Goal: Ask a question

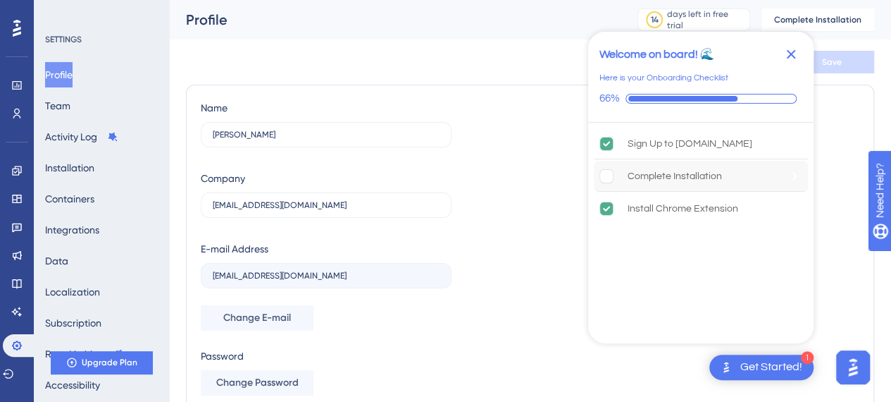
click at [602, 176] on rect "Complete Installation is incomplete." at bounding box center [606, 175] width 13 height 13
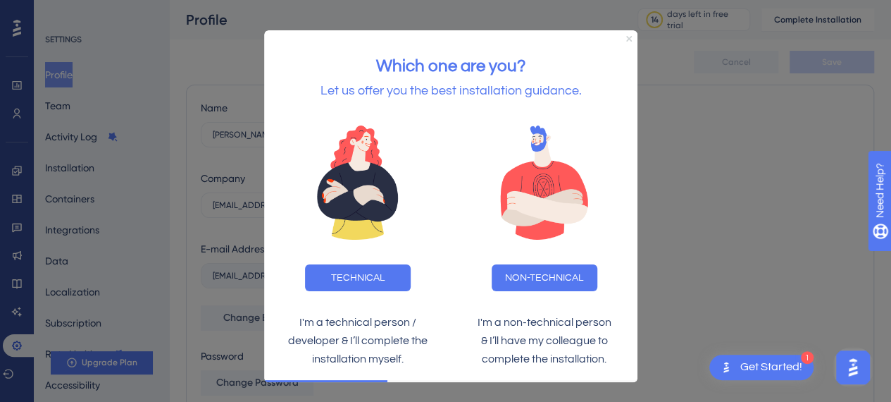
click at [628, 38] on icon "Close Preview" at bounding box center [629, 39] width 6 height 6
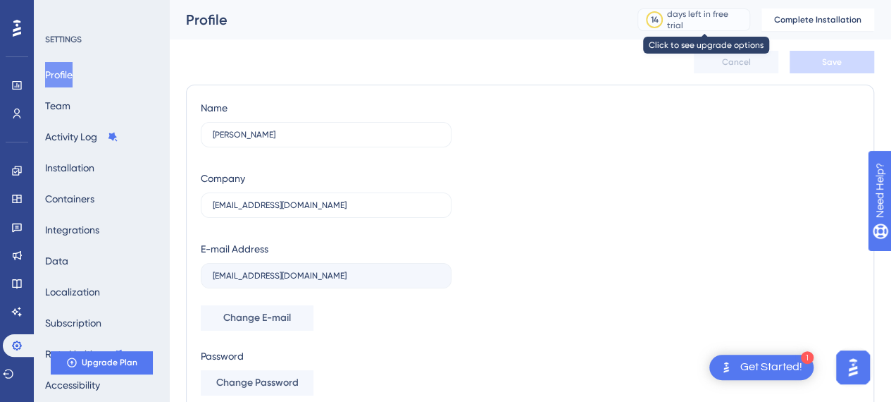
click at [678, 20] on div "days left in free trial" at bounding box center [706, 19] width 78 height 23
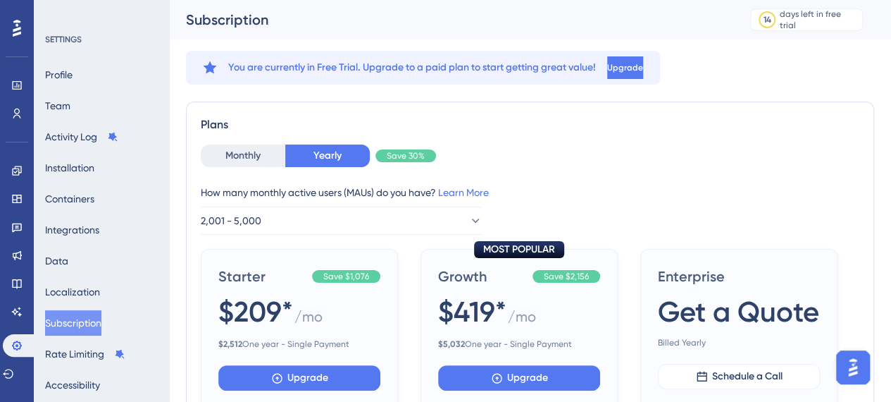
click at [248, 167] on div "Monthly Yearly Save 30% How many monthly active users ([PERSON_NAME]) do you ha…" at bounding box center [530, 189] width 659 height 90
click at [15, 110] on icon at bounding box center [17, 113] width 8 height 10
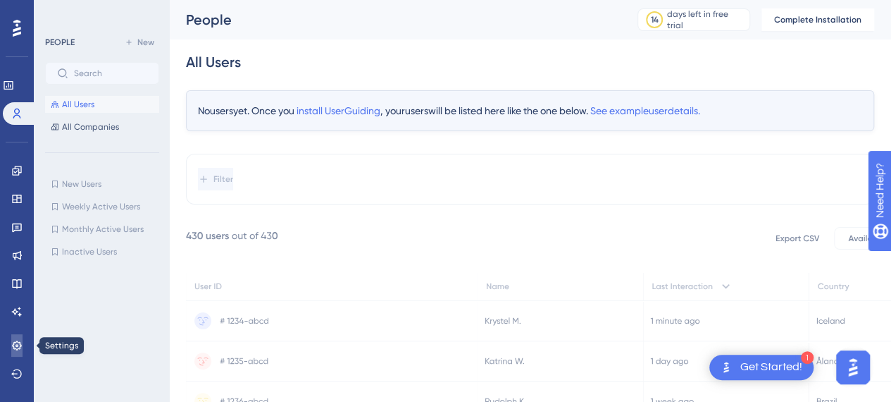
click at [23, 353] on link at bounding box center [16, 345] width 11 height 23
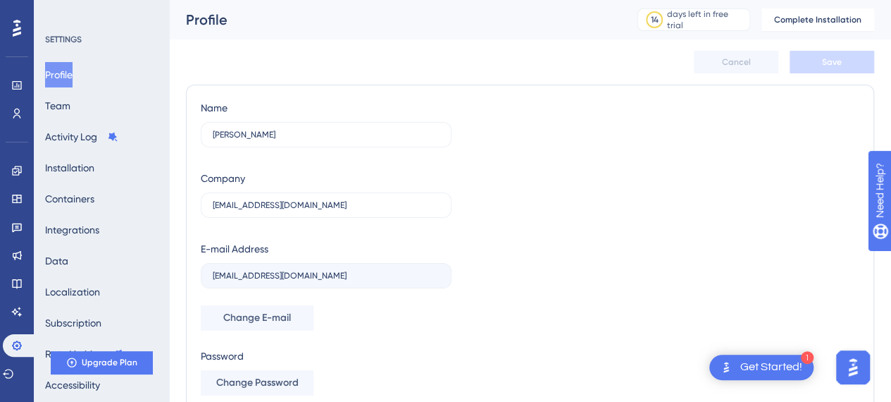
scroll to position [126, 0]
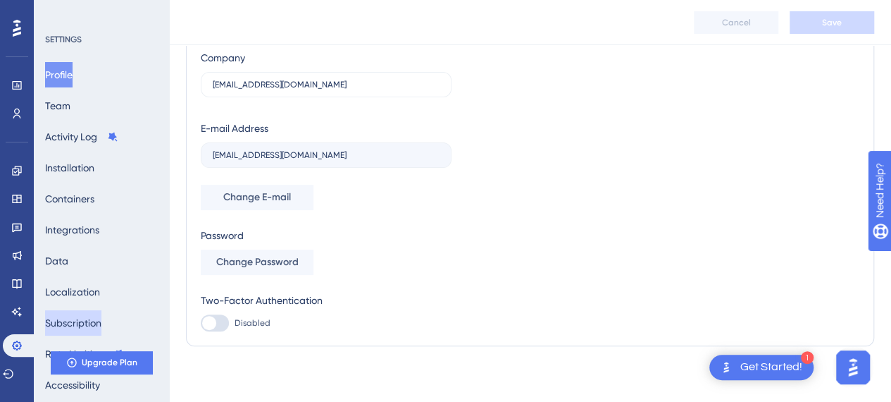
click at [75, 328] on button "Subscription" at bounding box center [73, 322] width 56 height 25
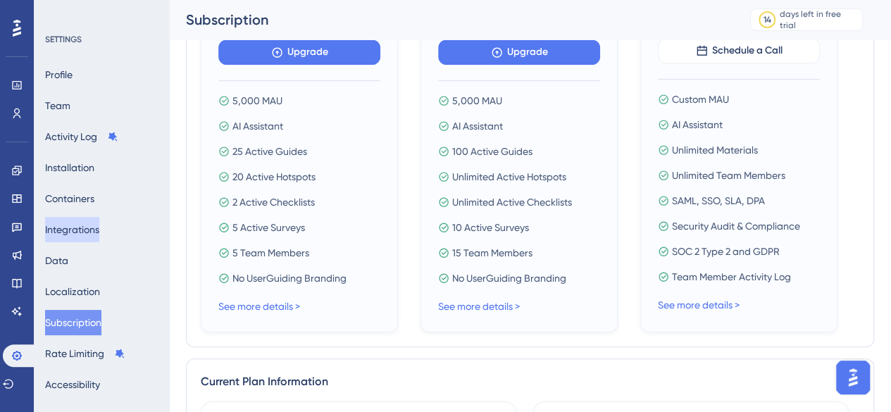
scroll to position [338, 0]
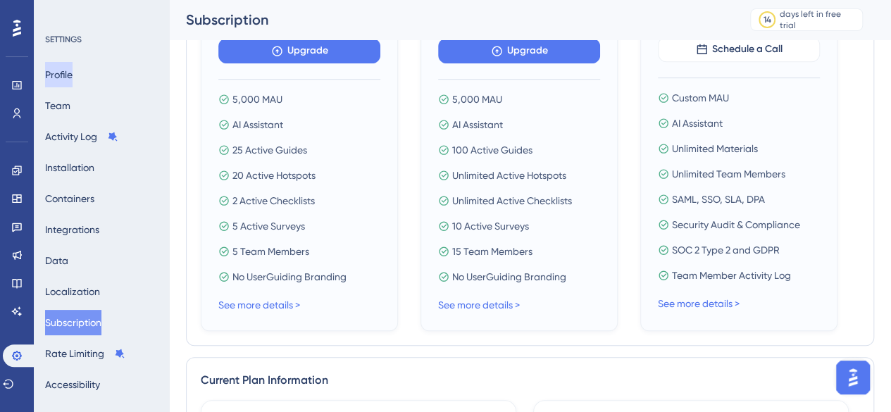
click at [73, 74] on button "Profile" at bounding box center [58, 74] width 27 height 25
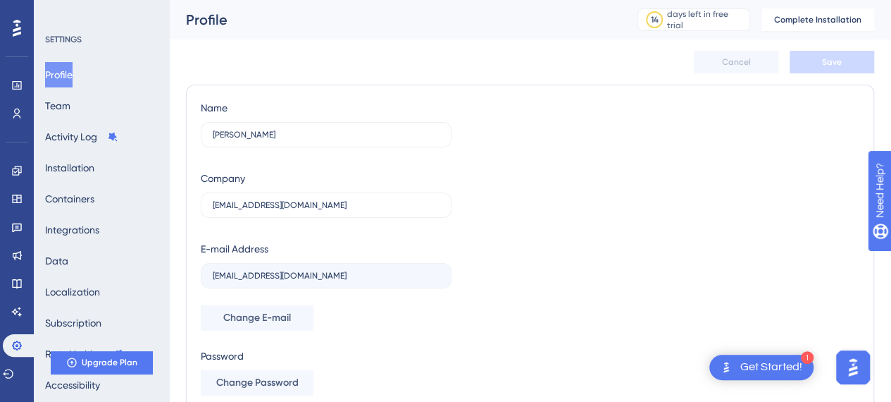
click at [847, 370] on img "Open AI Assistant Launcher" at bounding box center [852, 366] width 25 height 25
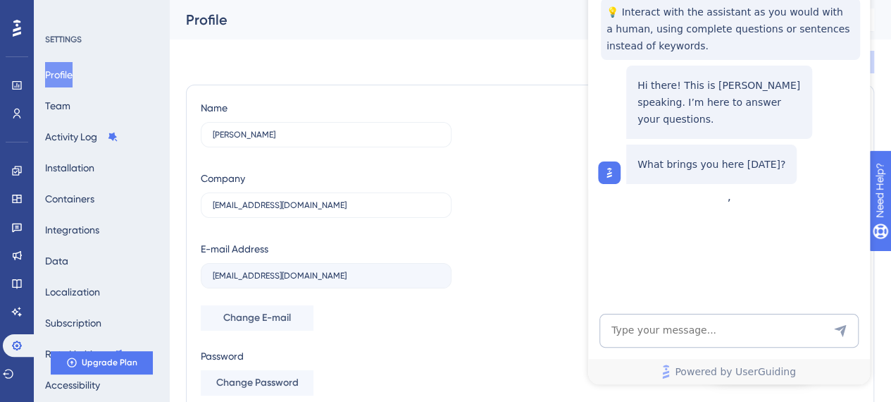
click at [566, 316] on div "Name [PERSON_NAME] Company [EMAIL_ADDRESS][DOMAIN_NAME] E-mail Address [EMAIL_A…" at bounding box center [530, 275] width 659 height 352
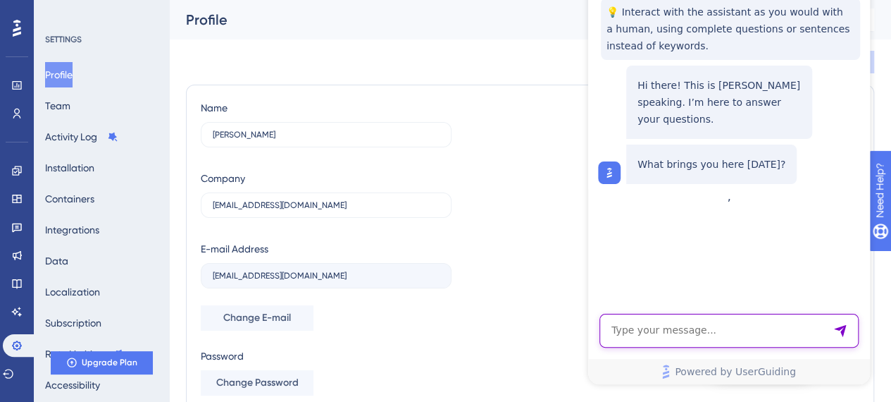
click at [683, 336] on textarea "AI Assistant Text Input" at bounding box center [728, 330] width 259 height 34
type textarea "how do i delete my userguiding account?"
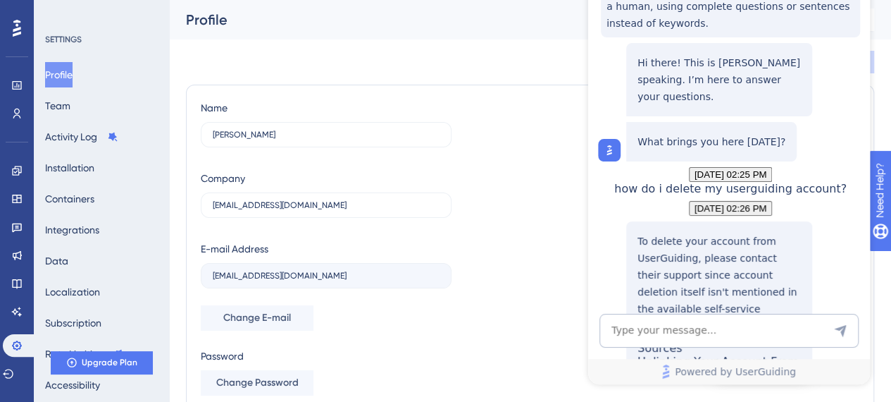
click at [718, 354] on div "Unlinking Your Account From Google" at bounding box center [719, 376] width 163 height 44
click at [538, 269] on div "Name [PERSON_NAME] Company [EMAIL_ADDRESS][DOMAIN_NAME] E-mail Address [EMAIL_A…" at bounding box center [530, 275] width 659 height 352
click at [823, 390] on div "Name [PERSON_NAME] Company [EMAIL_ADDRESS][DOMAIN_NAME] E-mail Address [EMAIL_A…" at bounding box center [530, 275] width 659 height 352
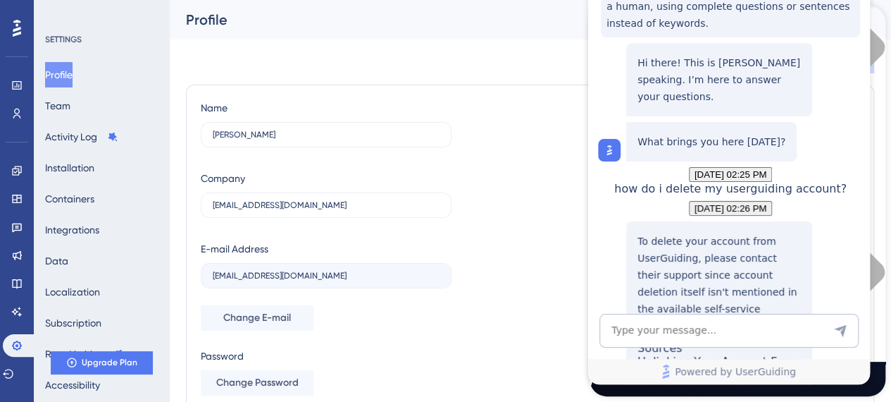
click at [499, 149] on div "Name [PERSON_NAME] Company [EMAIL_ADDRESS][DOMAIN_NAME] E-mail Address [EMAIL_A…" at bounding box center [530, 275] width 659 height 352
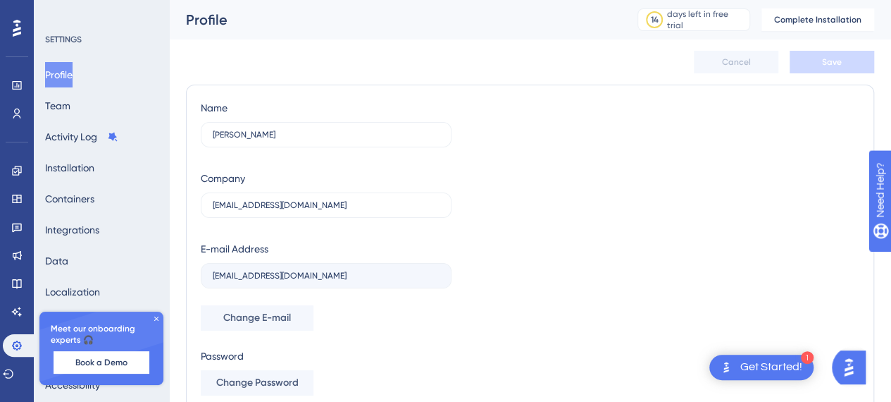
click at [156, 318] on icon at bounding box center [156, 318] width 4 height 4
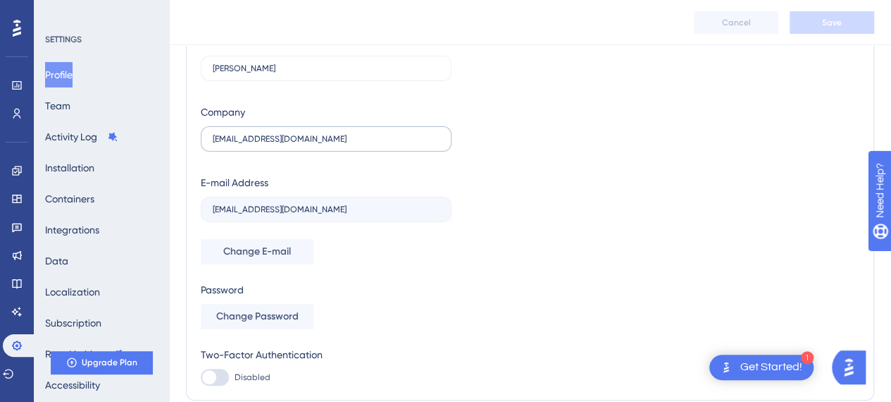
scroll to position [76, 3]
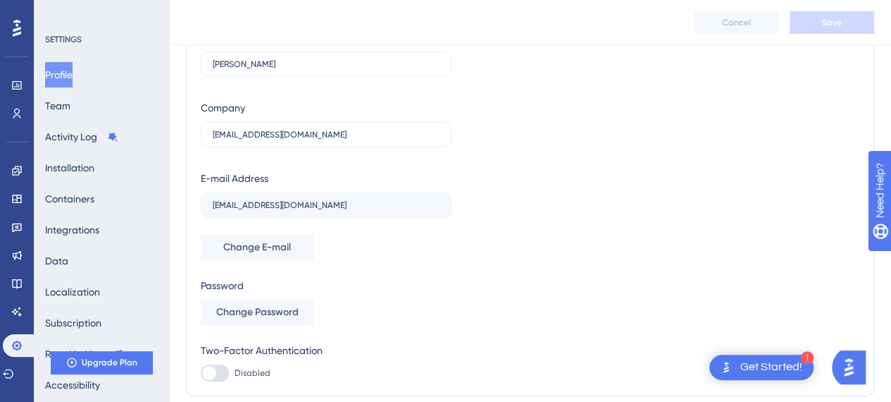
click at [404, 211] on label "[EMAIL_ADDRESS][DOMAIN_NAME]" at bounding box center [326, 204] width 251 height 25
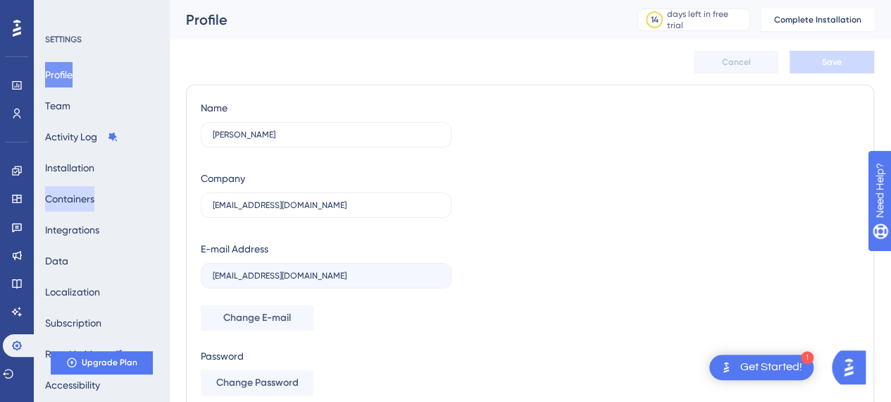
scroll to position [1, 3]
click at [14, 375] on icon at bounding box center [8, 373] width 11 height 11
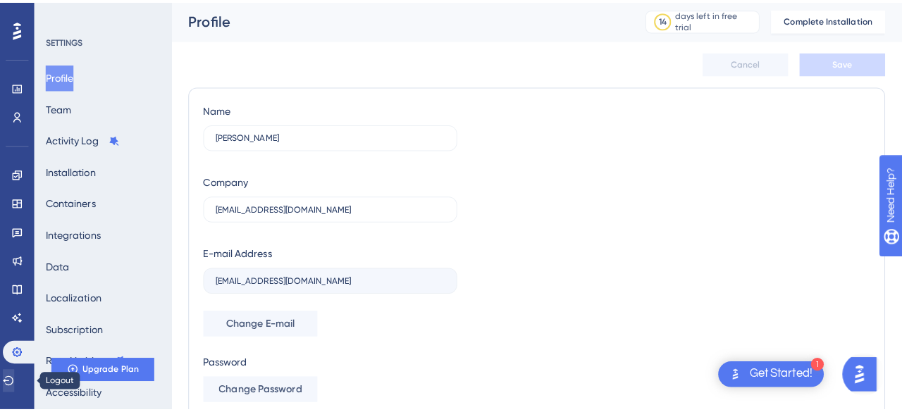
scroll to position [1, 0]
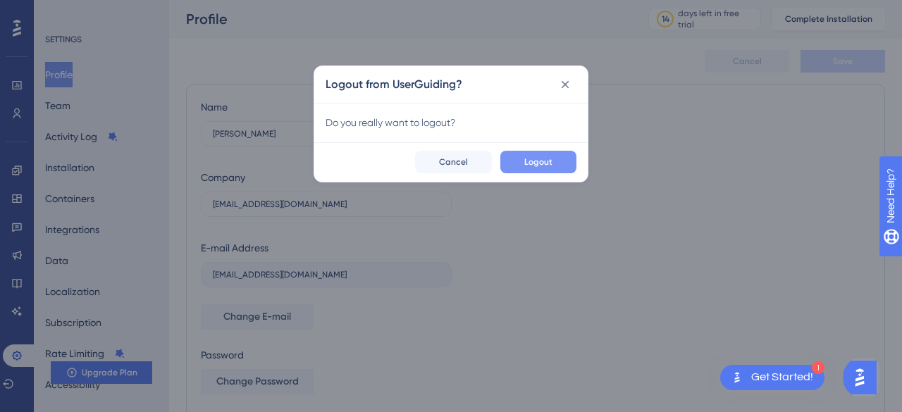
click at [526, 156] on span "Logout" at bounding box center [538, 161] width 28 height 11
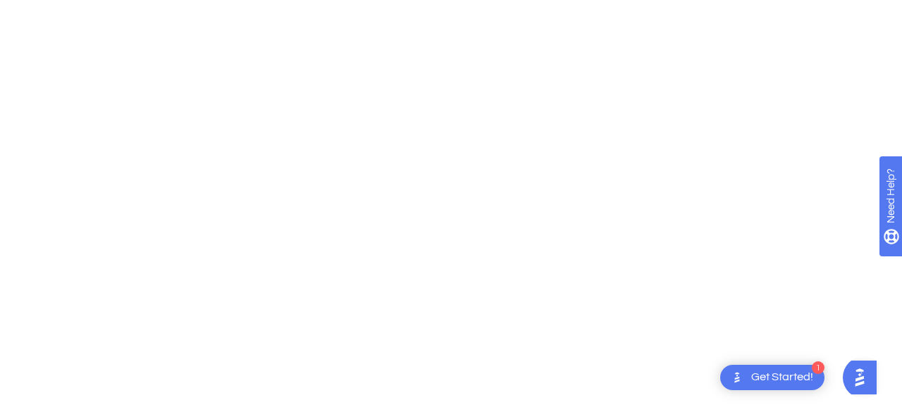
scroll to position [0, 0]
